Goal: Information Seeking & Learning: Learn about a topic

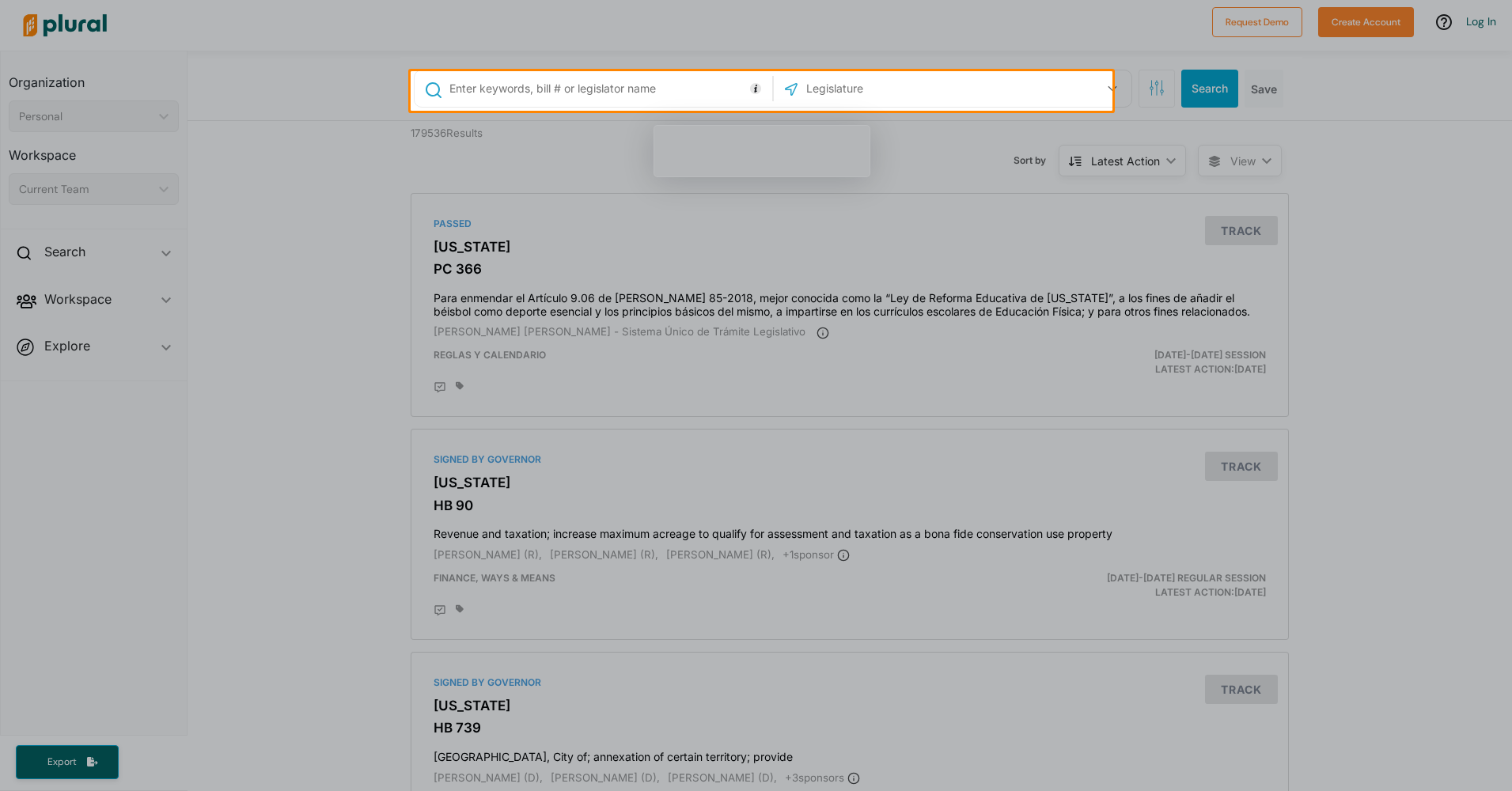
drag, startPoint x: 756, startPoint y: 97, endPoint x: 793, endPoint y: 104, distance: 37.7
click at [756, 97] on input "text" at bounding box center [608, 88] width 321 height 30
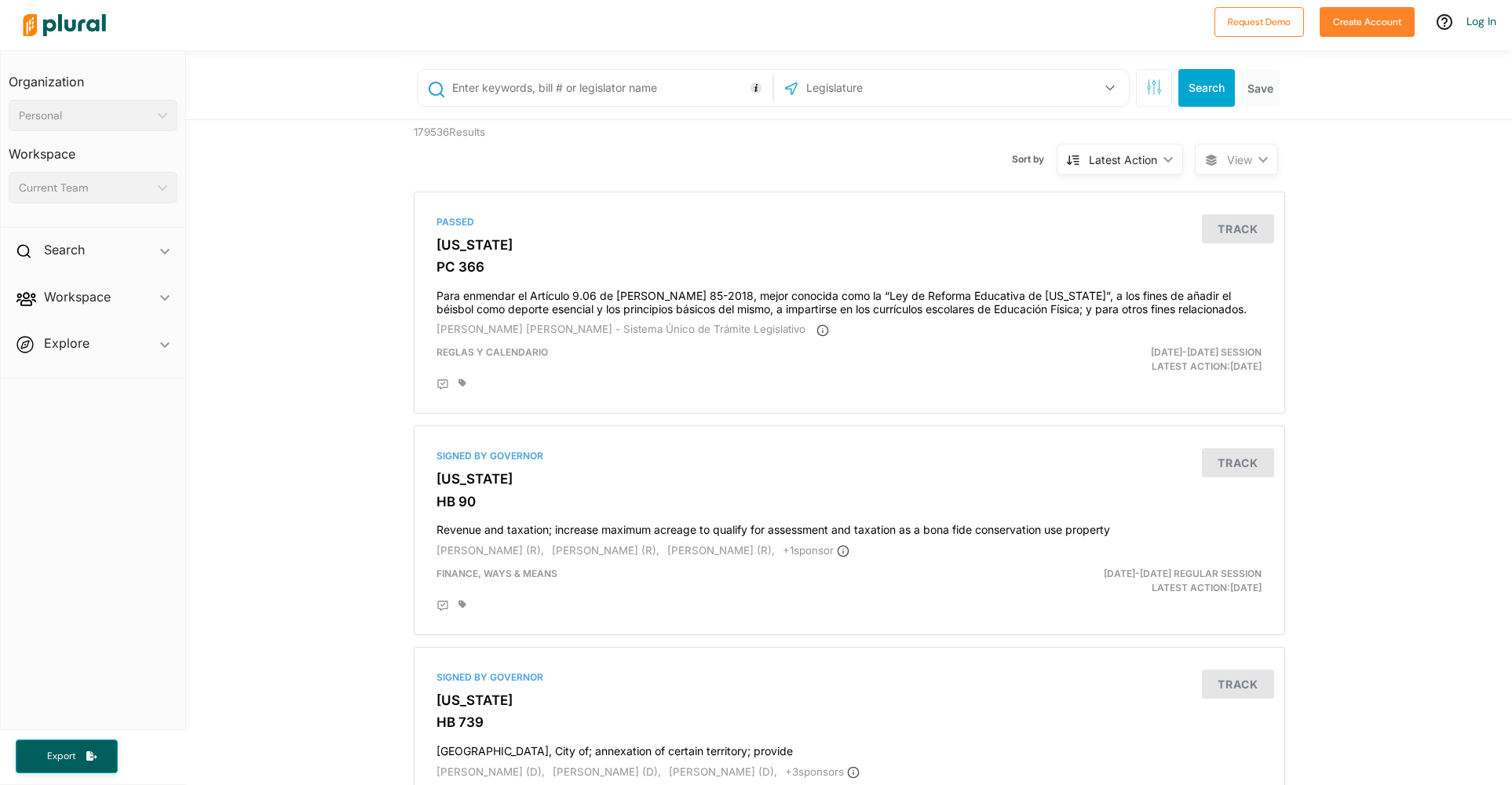
click at [902, 87] on input "text" at bounding box center [889, 87] width 168 height 30
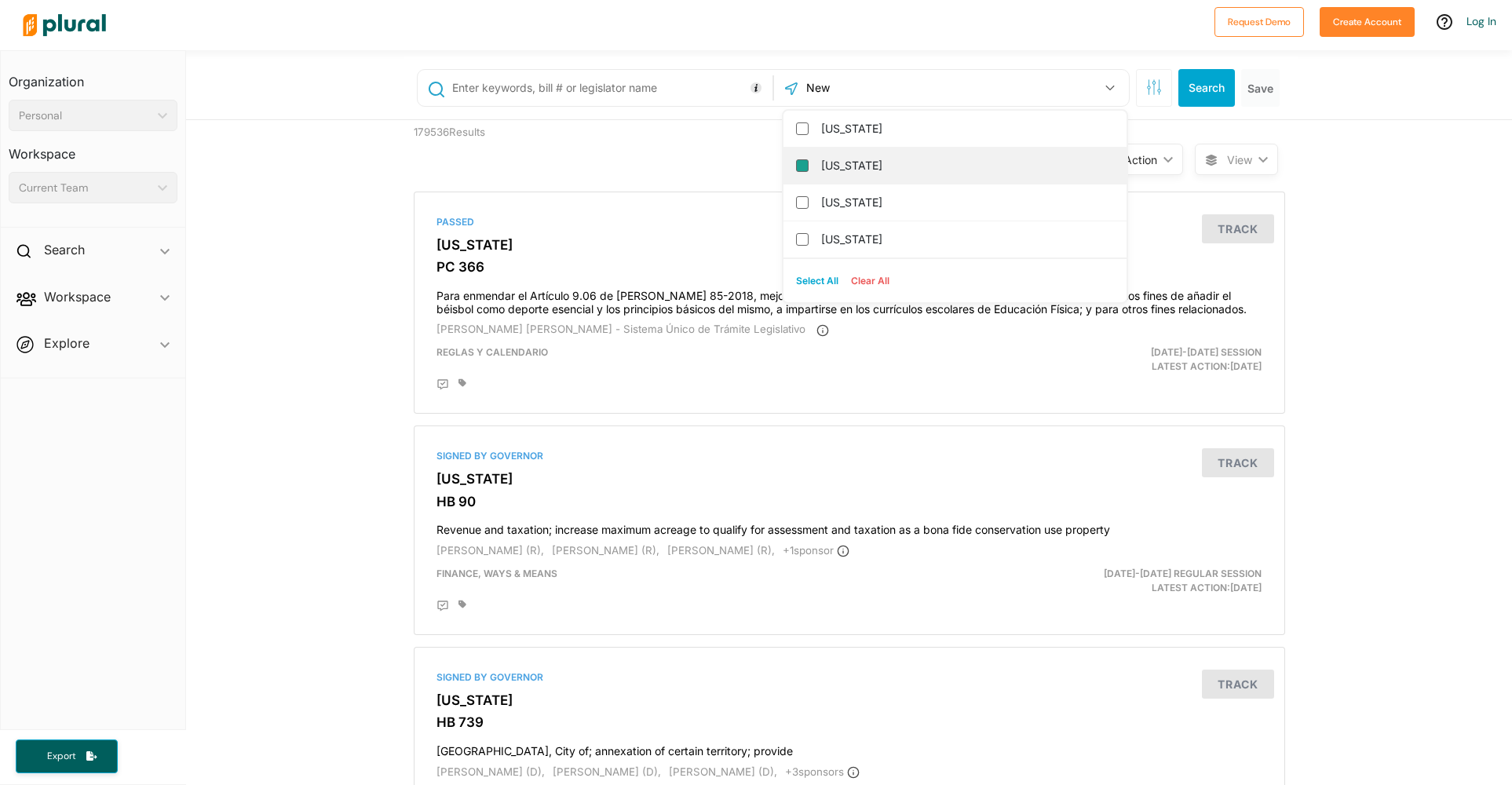
type input "New"
click at [796, 167] on input "[US_STATE]" at bounding box center [802, 165] width 12 height 12
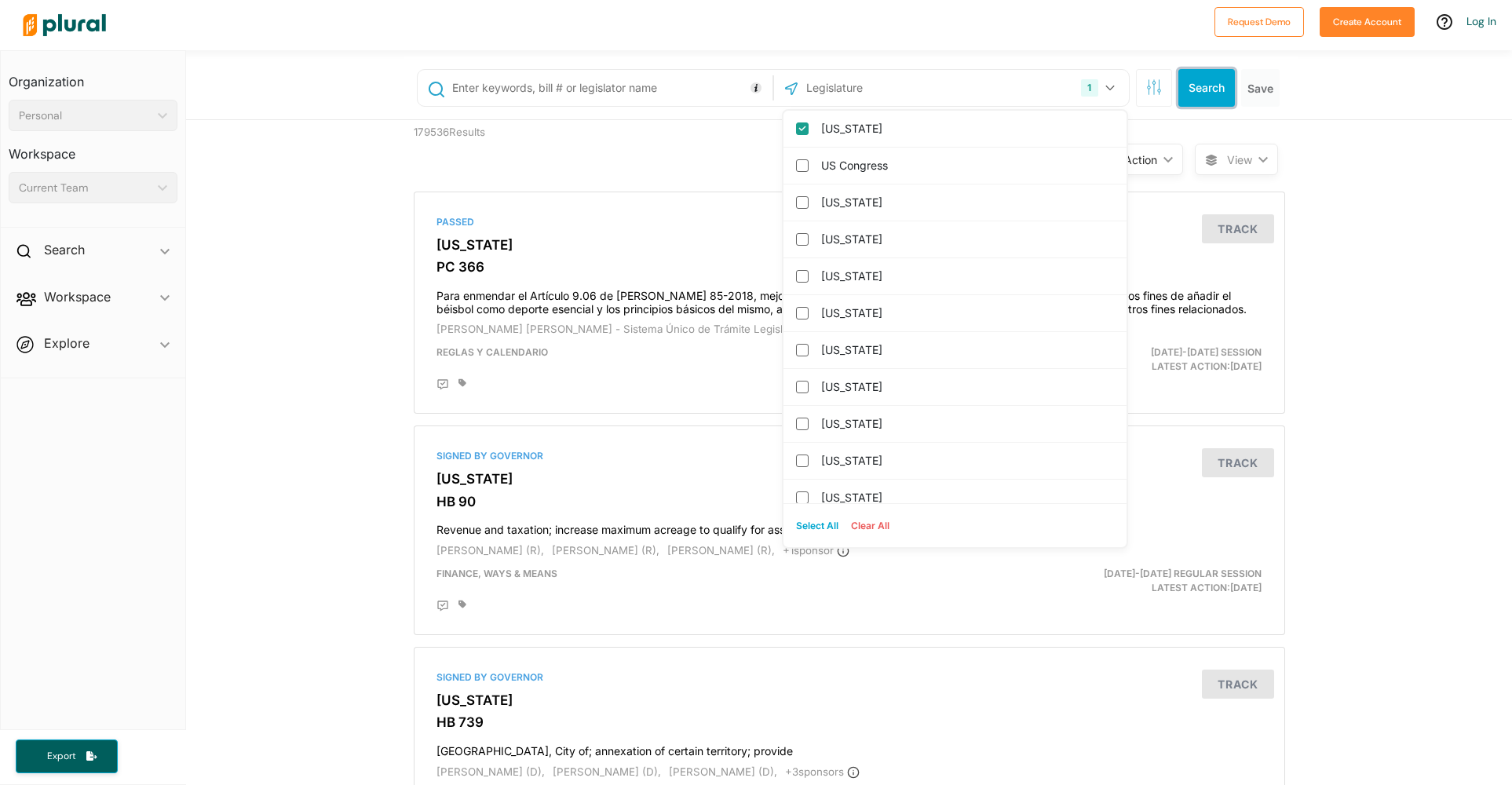
click at [1197, 79] on button "Search" at bounding box center [1206, 87] width 56 height 37
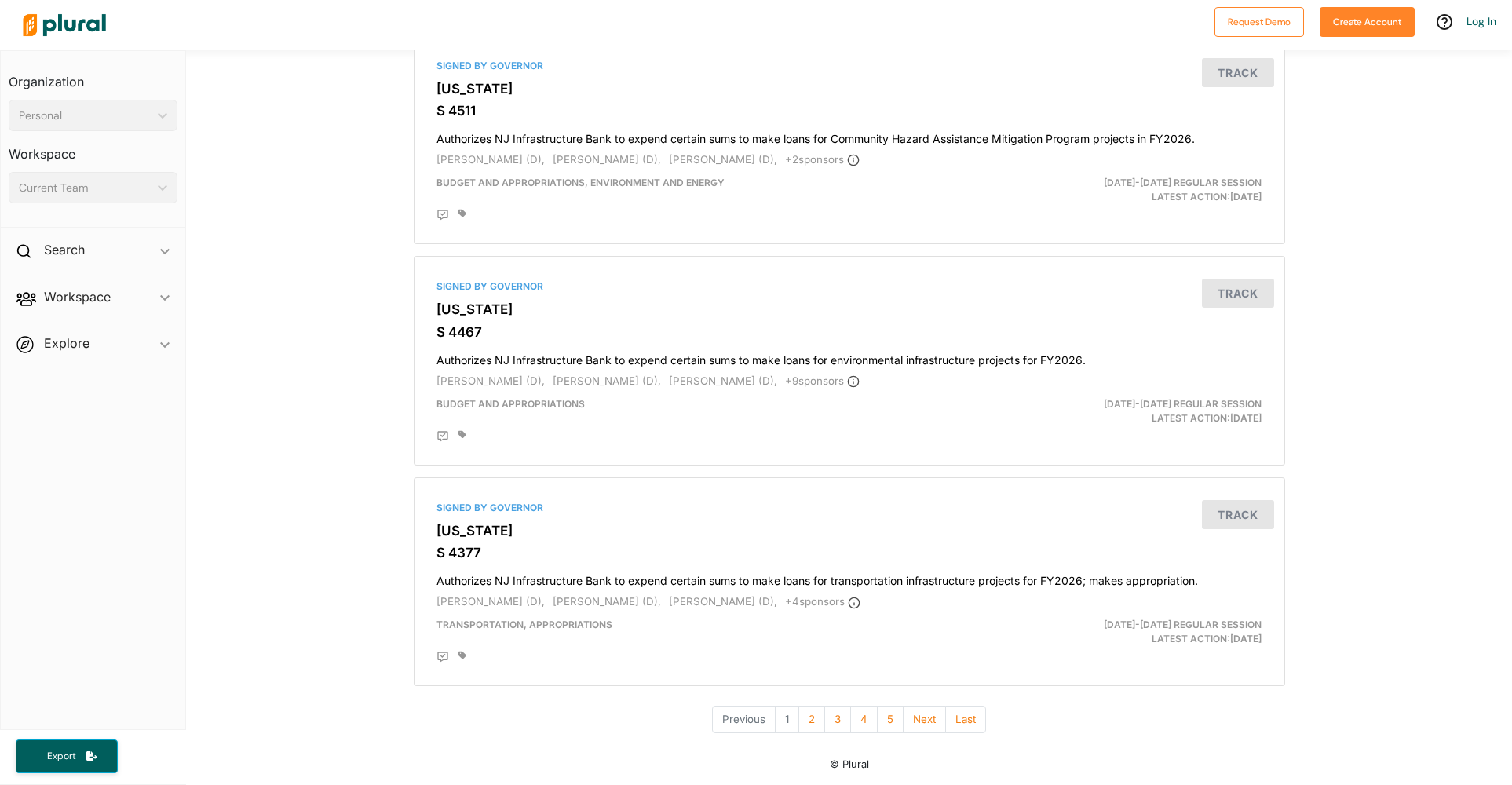
scroll to position [5378, 0]
drag, startPoint x: 804, startPoint y: 719, endPoint x: 1363, endPoint y: 685, distance: 560.0
click at [804, 719] on button "2" at bounding box center [811, 719] width 27 height 28
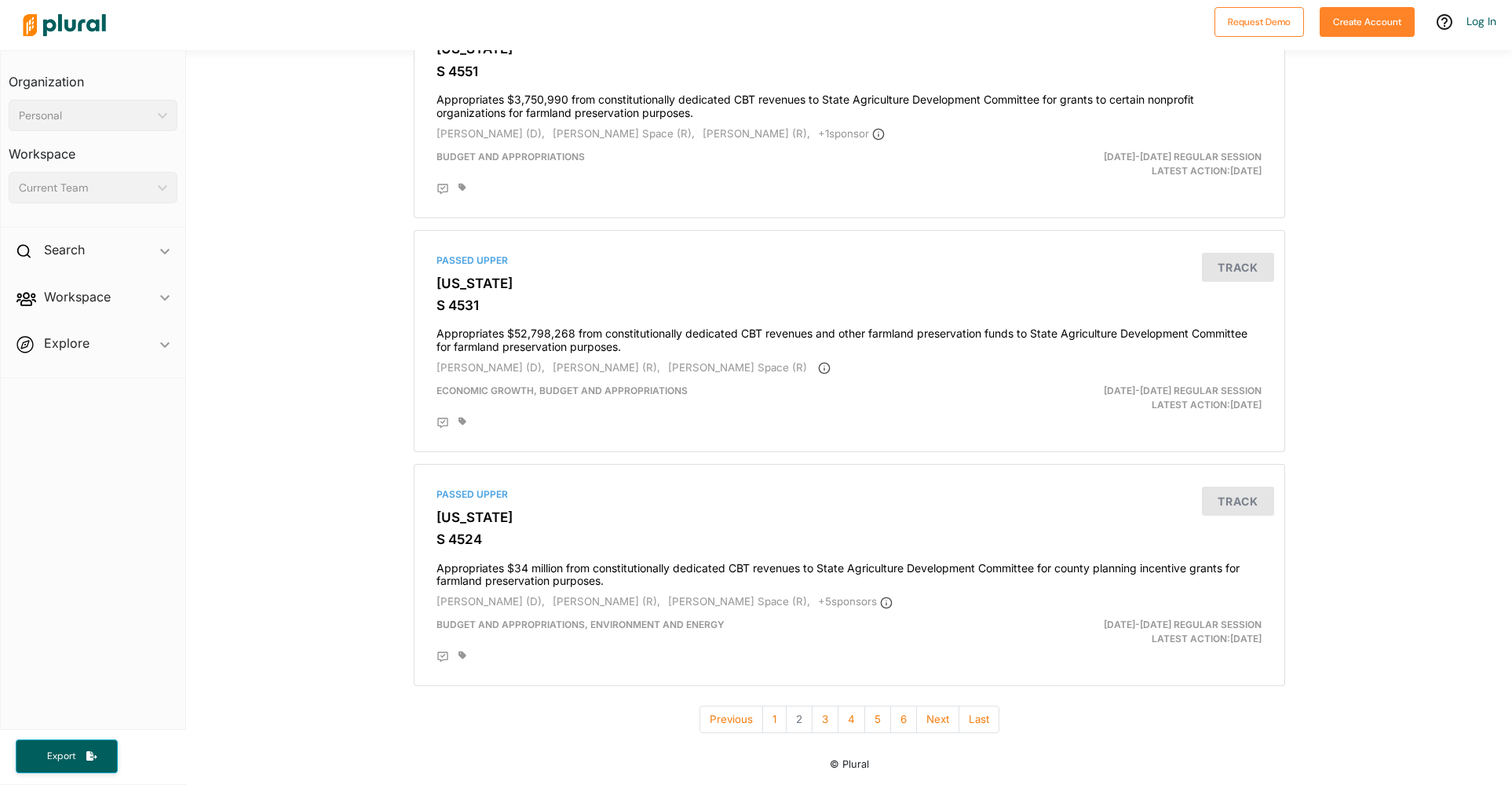
scroll to position [5391, 0]
click at [819, 715] on button "3" at bounding box center [825, 719] width 27 height 28
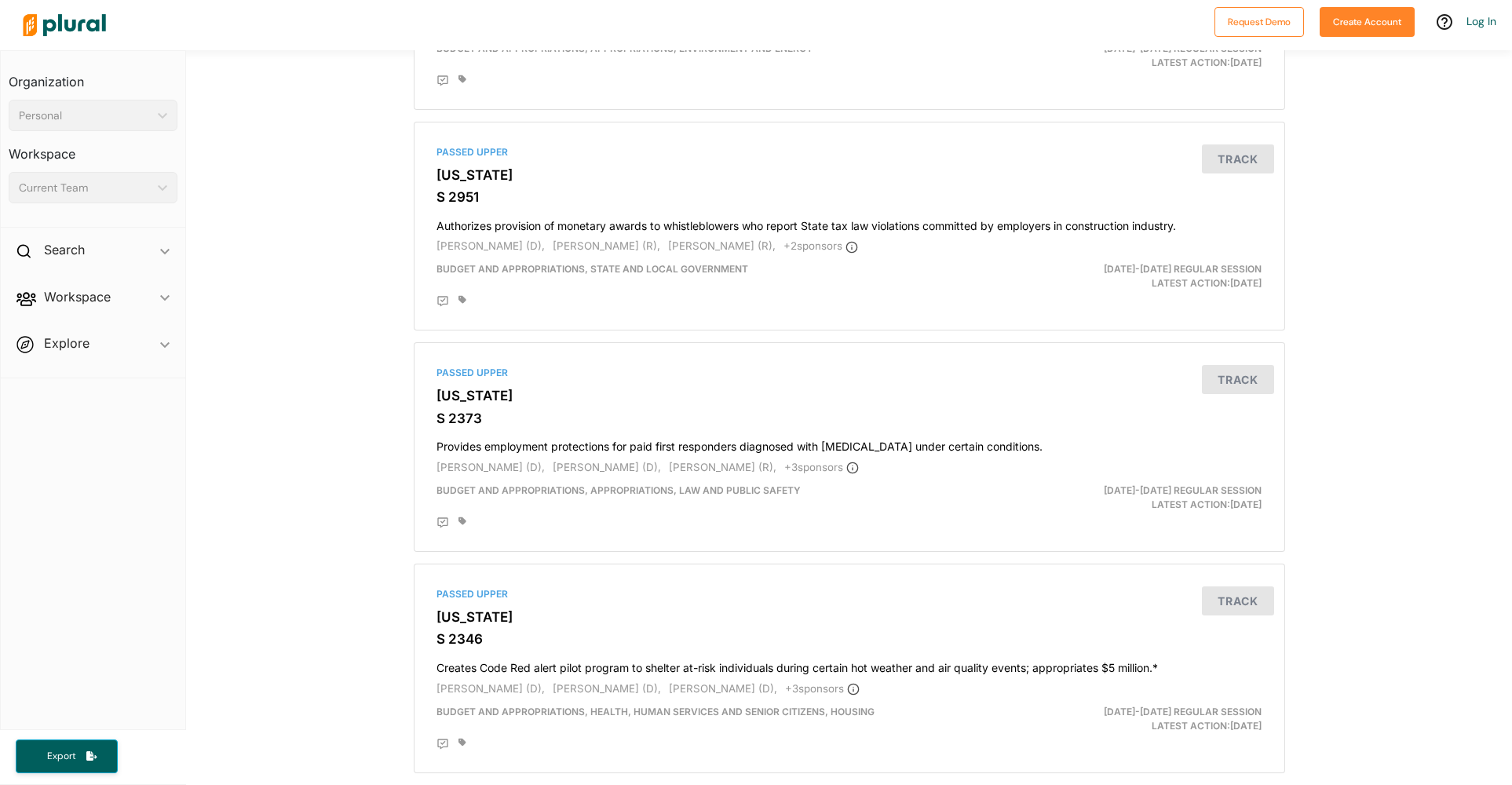
scroll to position [2974, 0]
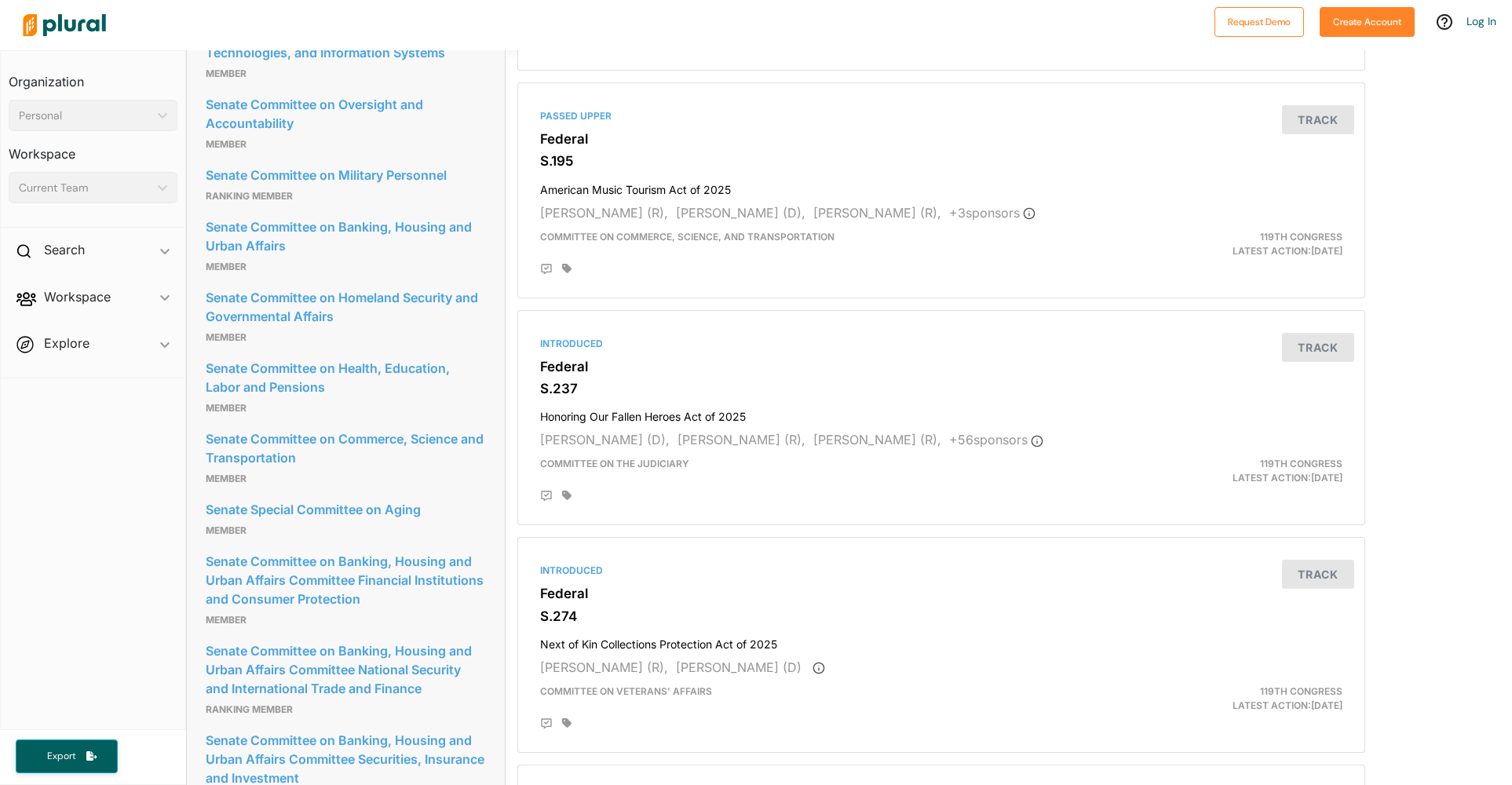
scroll to position [1236, 0]
click at [1316, 361] on button "Track" at bounding box center [1318, 346] width 73 height 29
